Goal: Communication & Community: Answer question/provide support

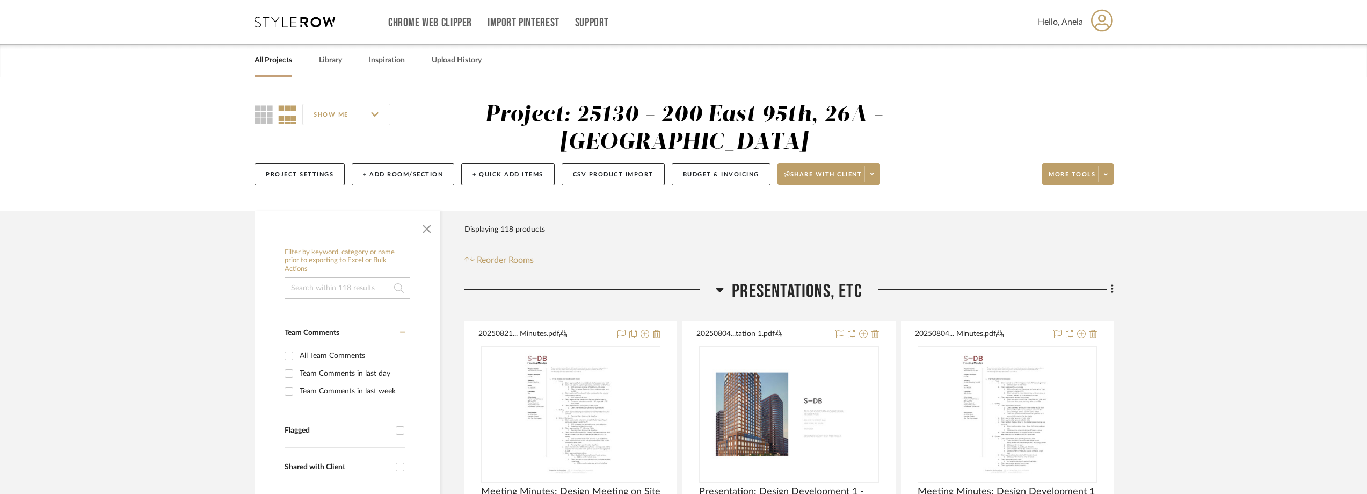
click at [283, 24] on icon at bounding box center [295, 22] width 81 height 11
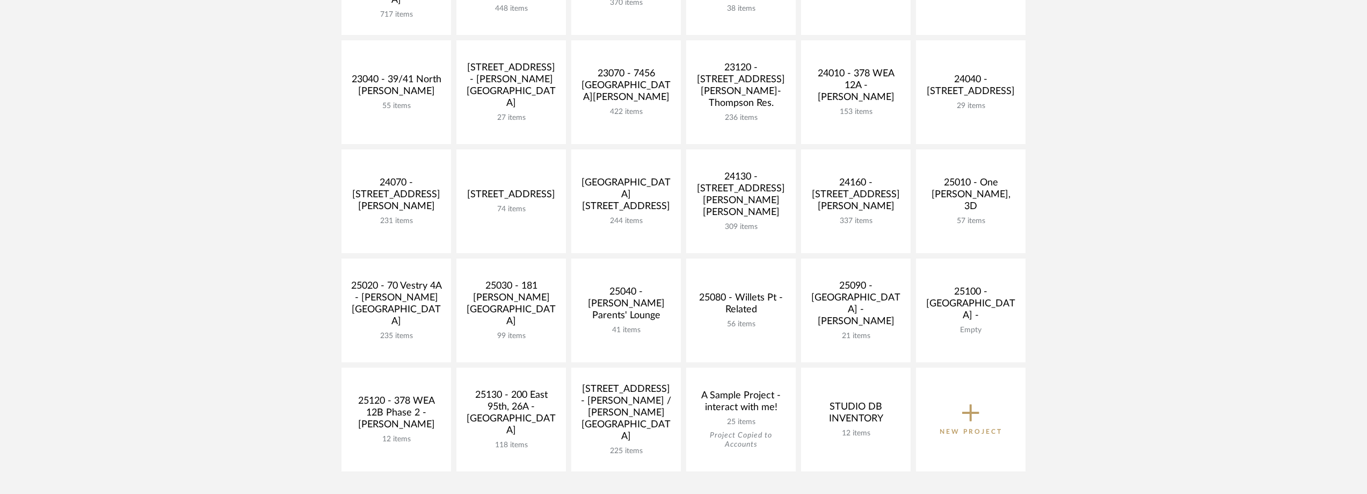
scroll to position [430, 0]
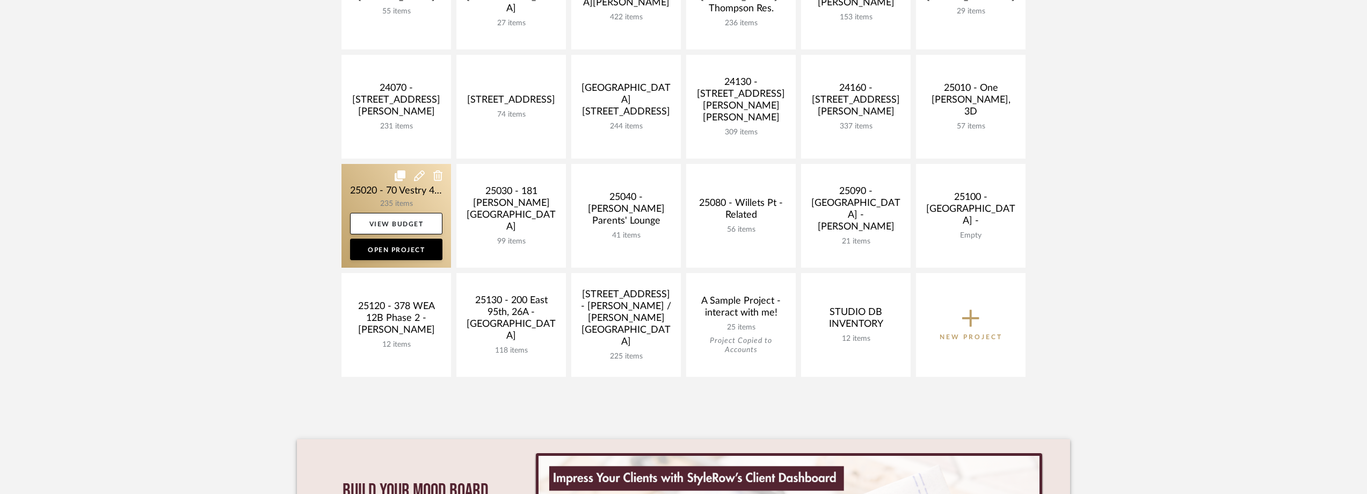
click at [374, 199] on link at bounding box center [397, 216] width 110 height 104
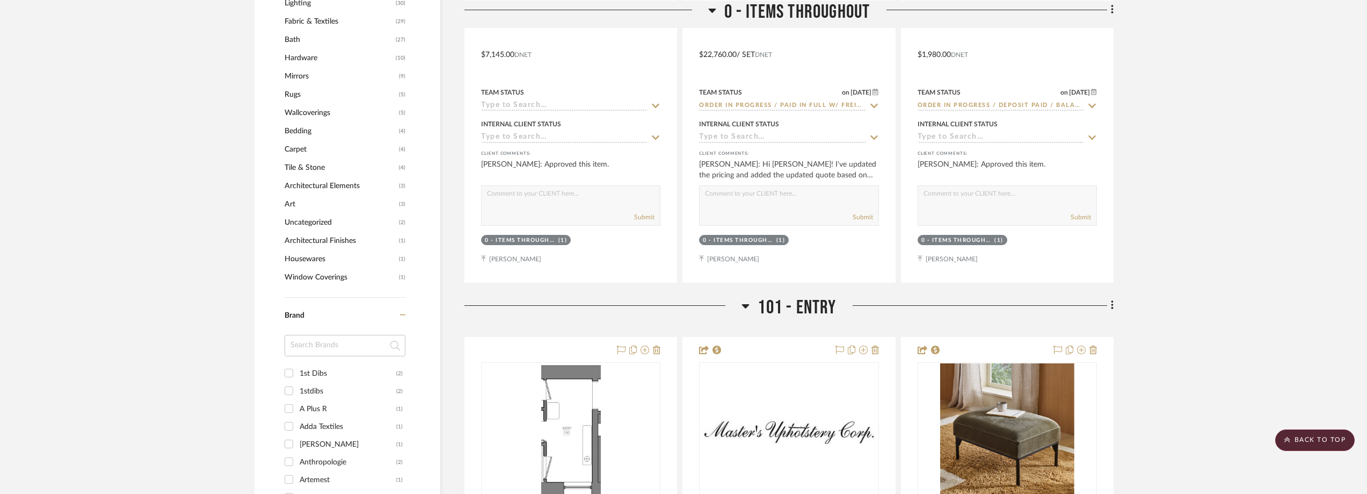
scroll to position [1182, 0]
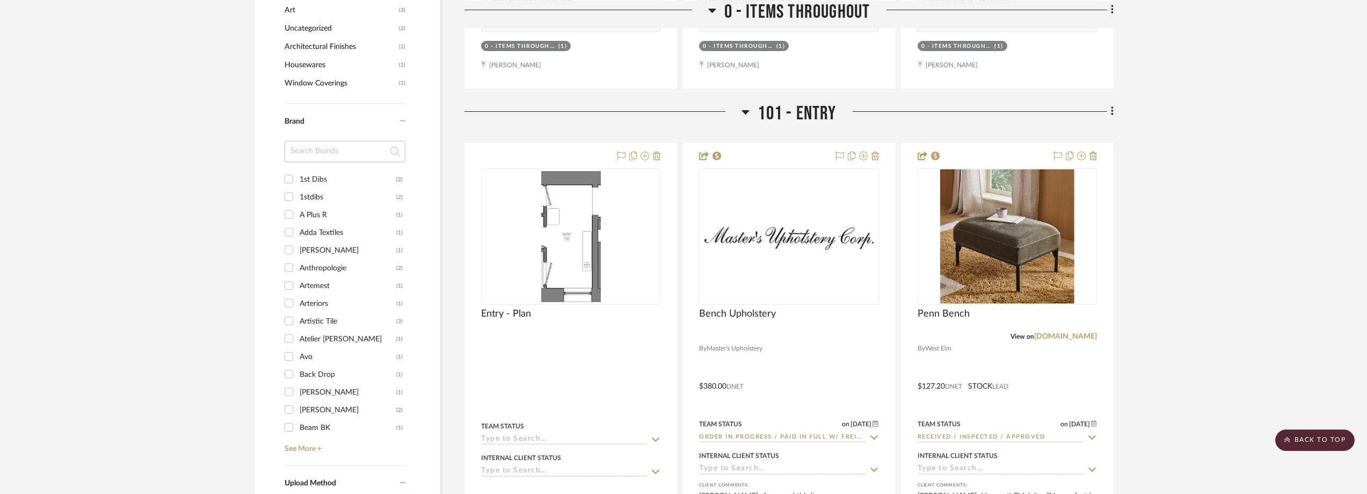
click at [323, 162] on input at bounding box center [345, 151] width 121 height 21
type input "s"
type input "soho"
click at [313, 179] on div "Soho Home" at bounding box center [348, 179] width 97 height 17
click at [298, 179] on input "Soho Home (3)" at bounding box center [288, 178] width 17 height 17
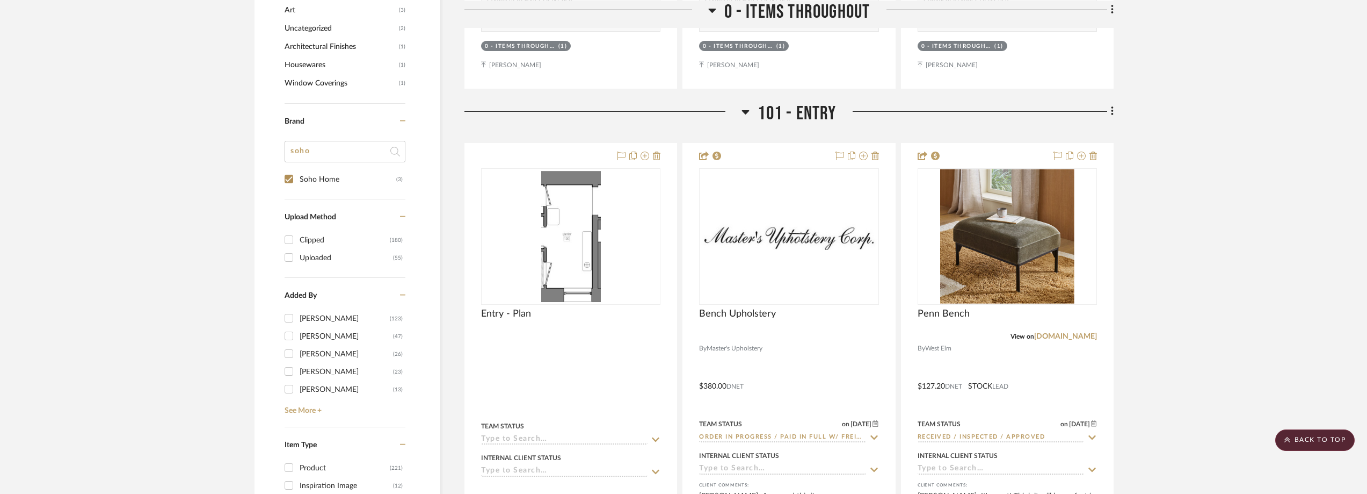
checkbox input "true"
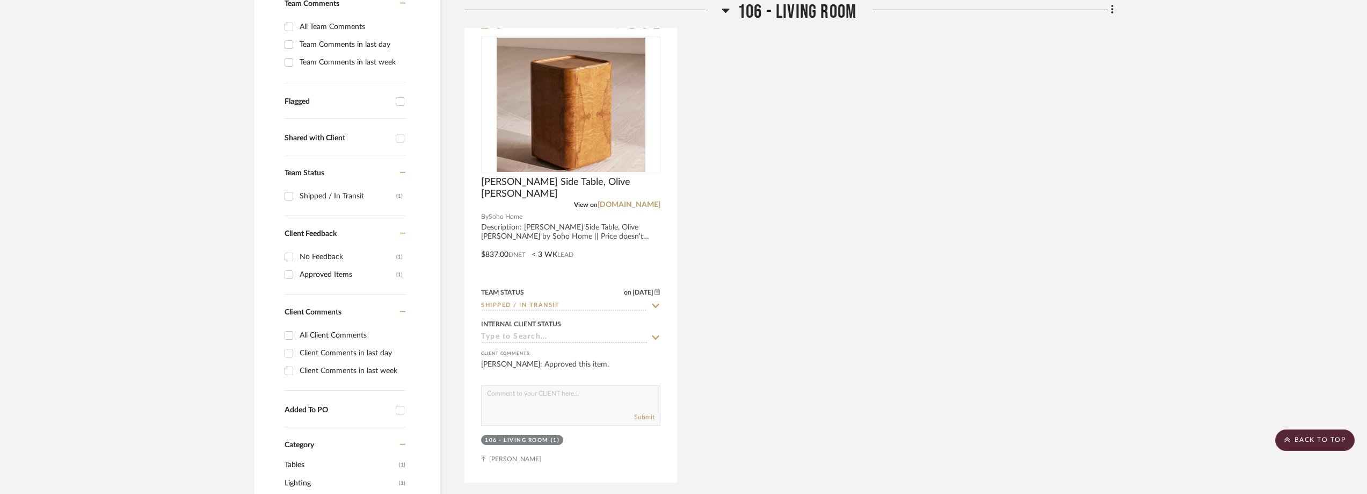
scroll to position [198, 0]
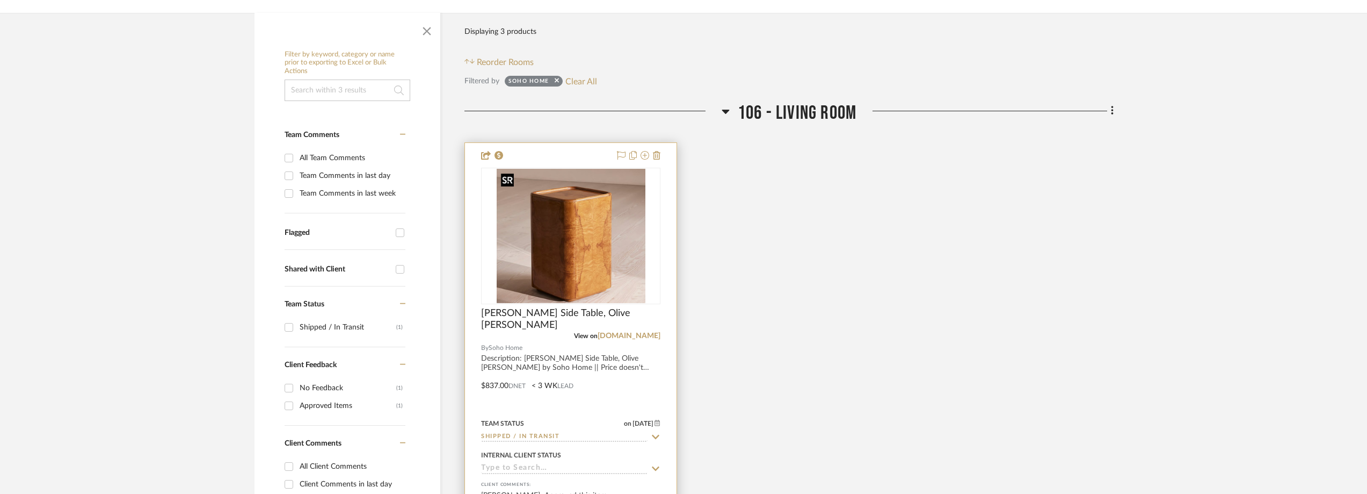
click at [0, 0] on img at bounding box center [0, 0] width 0 height 0
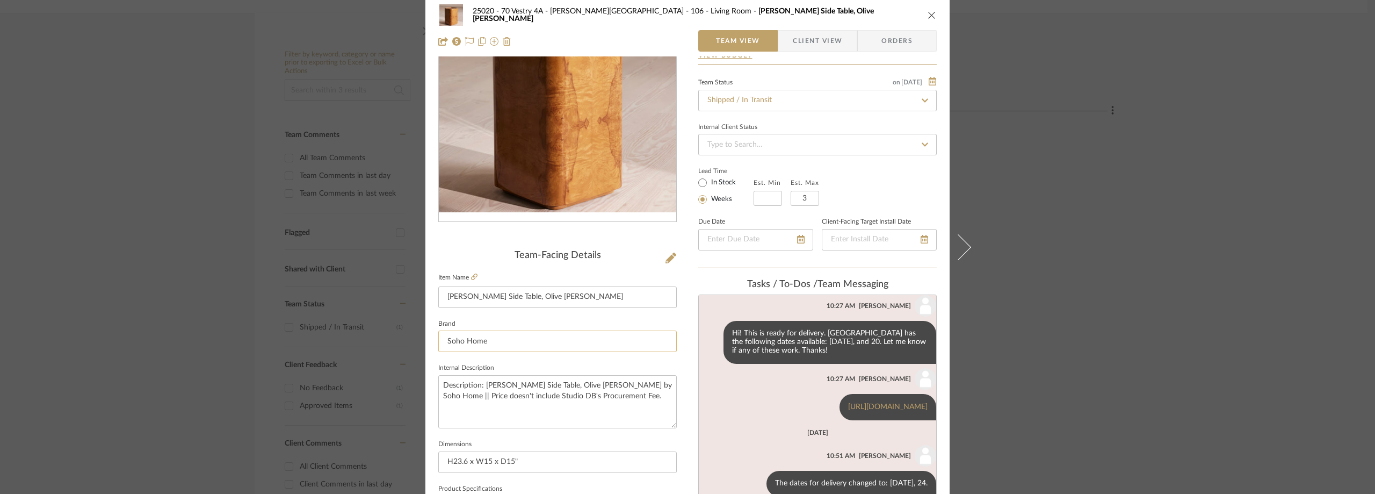
scroll to position [161, 0]
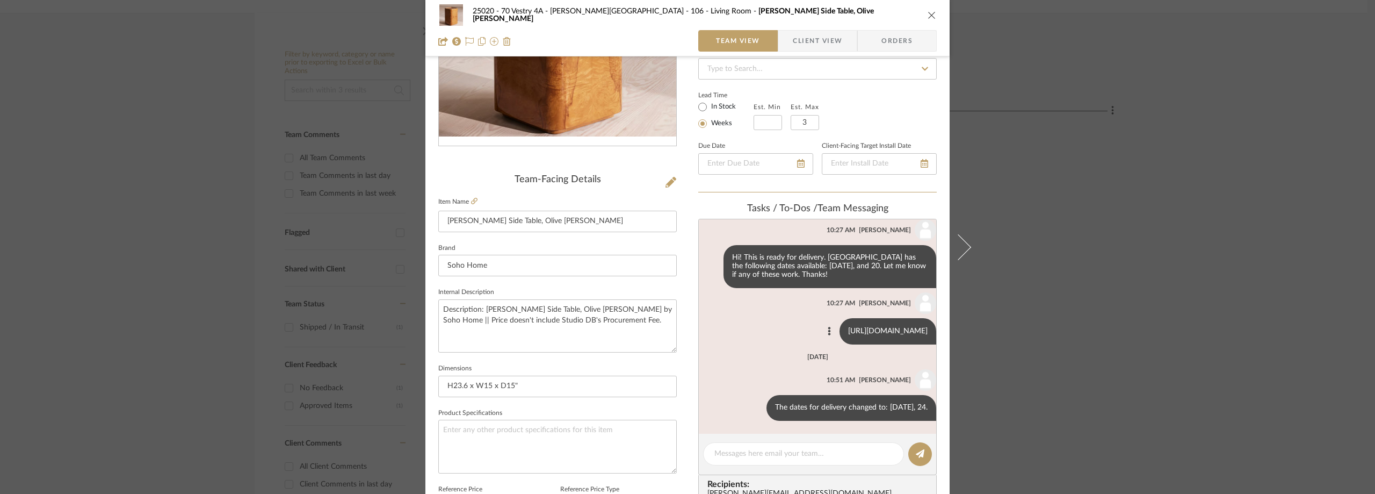
click at [848, 327] on link "[URL][DOMAIN_NAME]" at bounding box center [887, 331] width 79 height 8
click at [755, 410] on icon at bounding box center [756, 407] width 3 height 9
click at [694, 416] on button "Delete" at bounding box center [669, 421] width 74 height 26
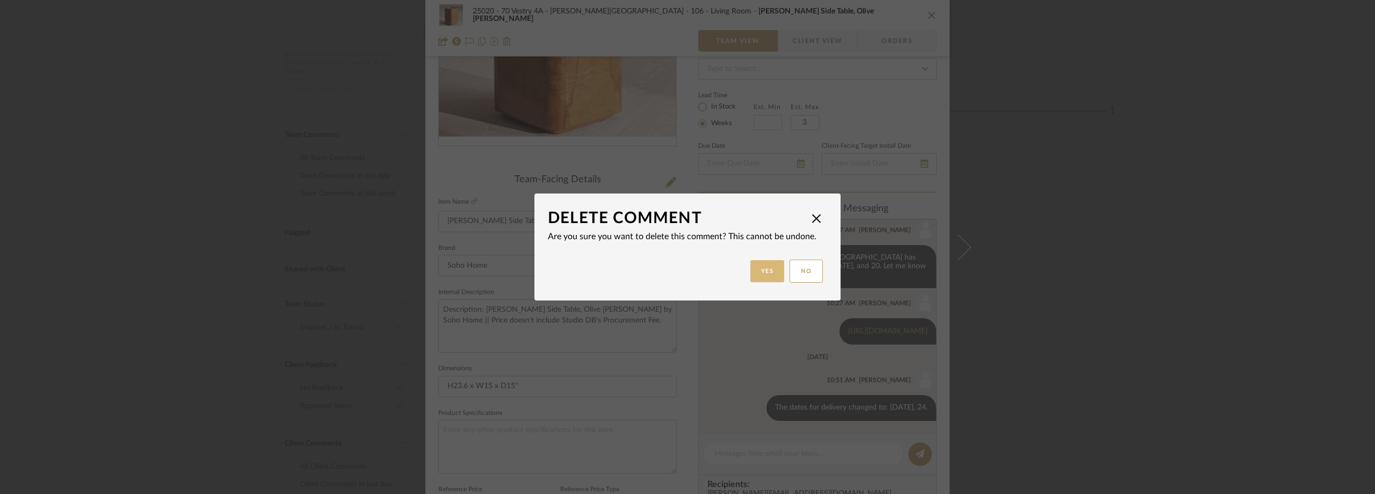
click at [764, 264] on button "Yes" at bounding box center [767, 271] width 34 height 22
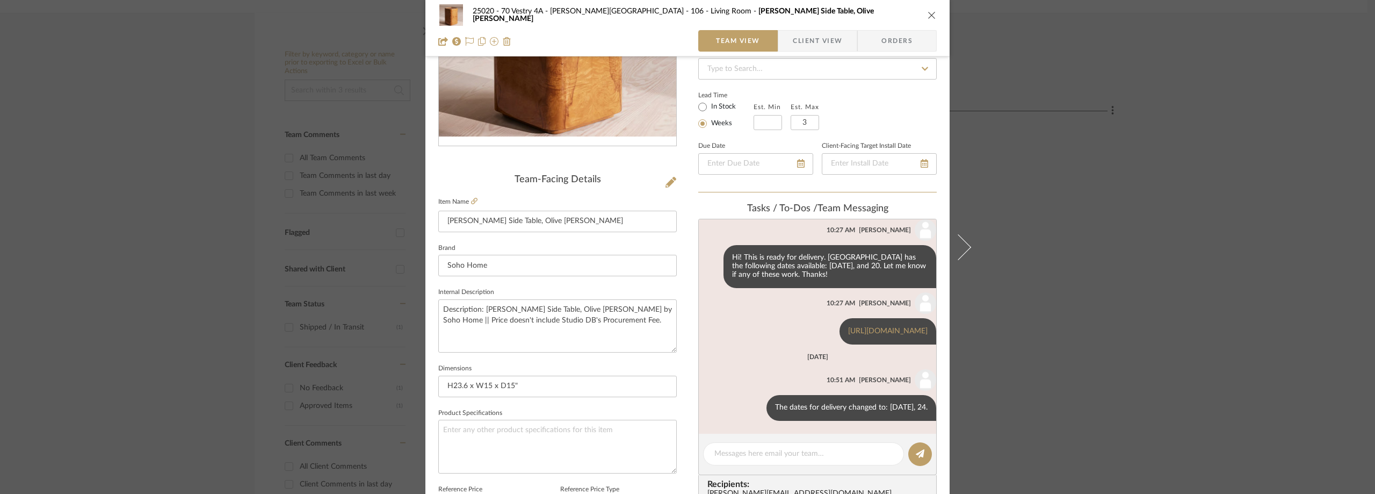
scroll to position [52, 0]
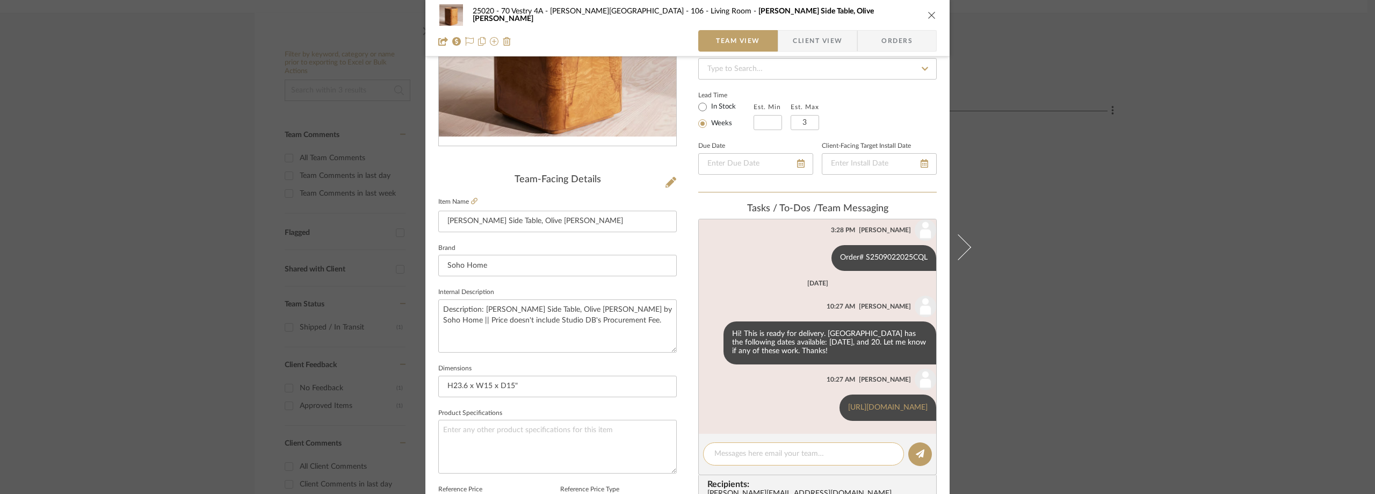
click at [759, 456] on textarea at bounding box center [803, 453] width 178 height 11
type textarea "Hi! The available delivery dates now are: [DATE], 30. Thanks!"
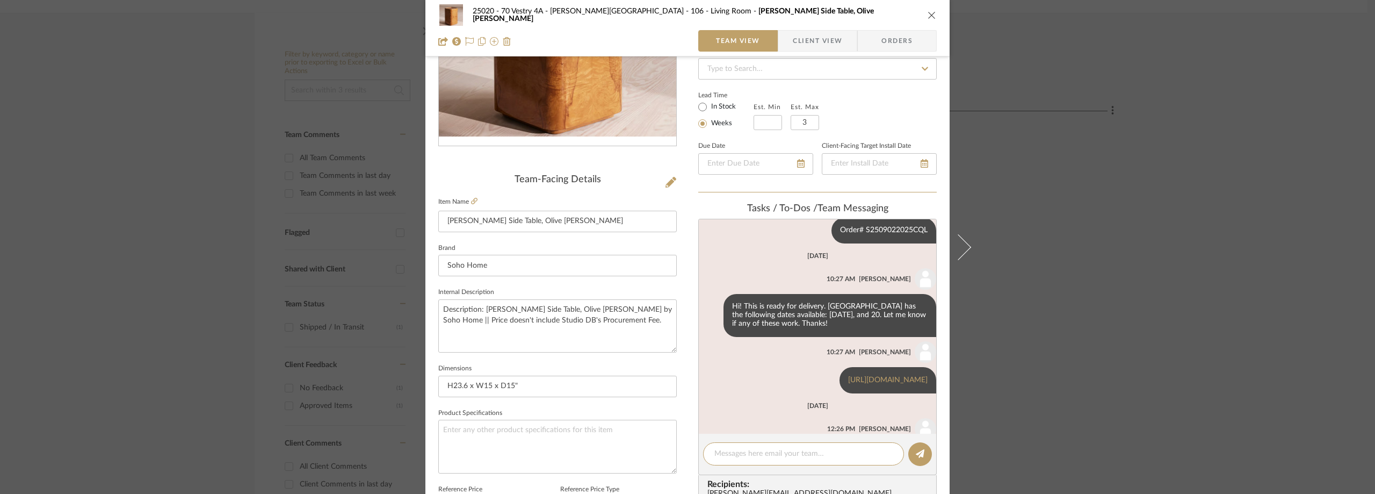
scroll to position [128, 0]
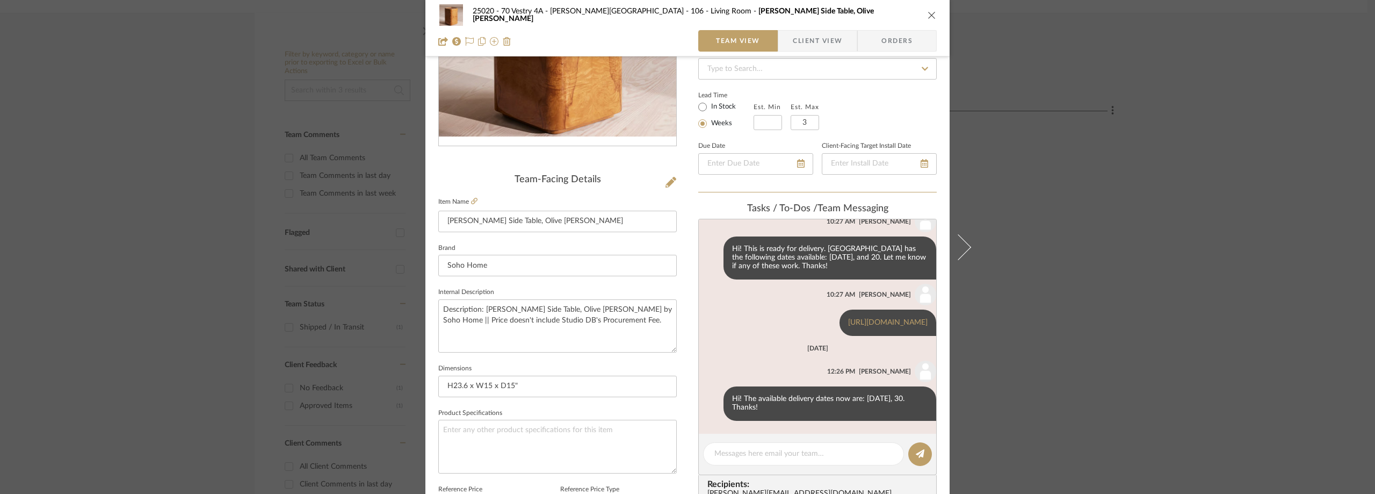
click at [142, 153] on div "25020 - 70 Vestry 4A - [PERSON_NAME] 106 - Living Room [PERSON_NAME] Side Table…" at bounding box center [687, 247] width 1375 height 494
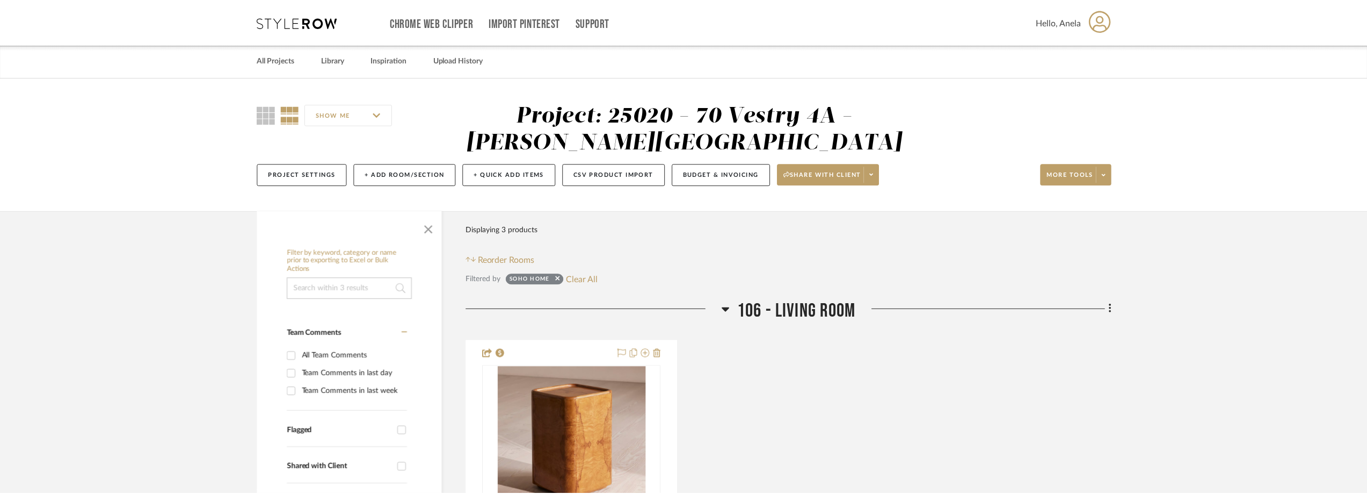
scroll to position [198, 0]
